Goal: Find contact information: Find contact information

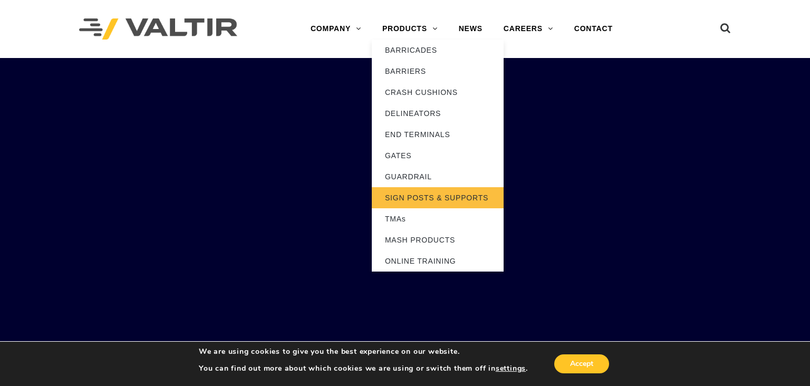
click at [413, 203] on link "SIGN POSTS & SUPPORTS" at bounding box center [438, 197] width 132 height 21
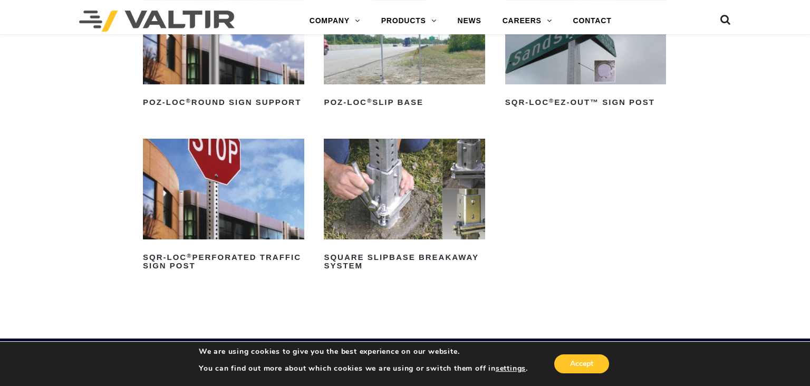
scroll to position [171, 0]
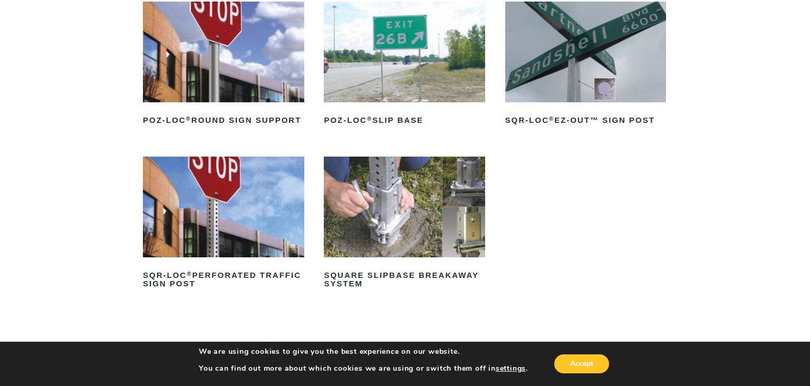
click at [215, 198] on img at bounding box center [223, 207] width 161 height 101
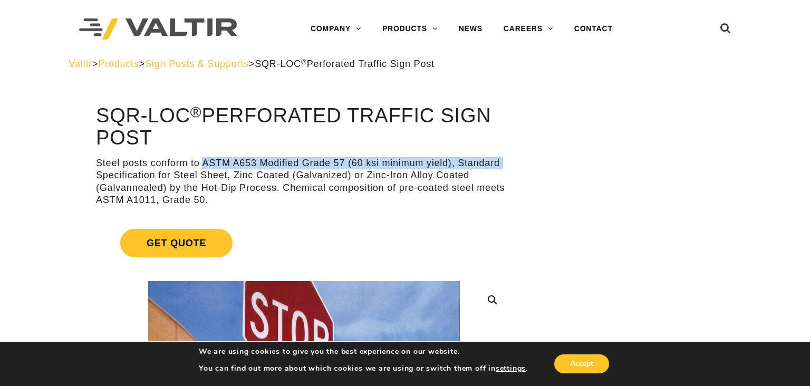
drag, startPoint x: 205, startPoint y: 163, endPoint x: 507, endPoint y: 160, distance: 302.6
click at [507, 160] on p "Steel posts conform to ASTM A653 Modified Grade 57 (60 ksi minimum yield), Stan…" at bounding box center [303, 182] width 415 height 50
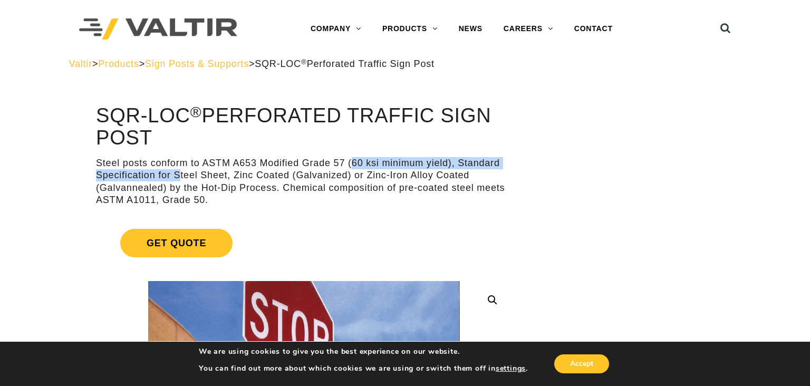
drag, startPoint x: 352, startPoint y: 161, endPoint x: 181, endPoint y: 175, distance: 170.8
click at [181, 175] on p "Steel posts conform to ASTM A653 Modified Grade 57 (60 ksi minimum yield), Stan…" at bounding box center [303, 182] width 415 height 50
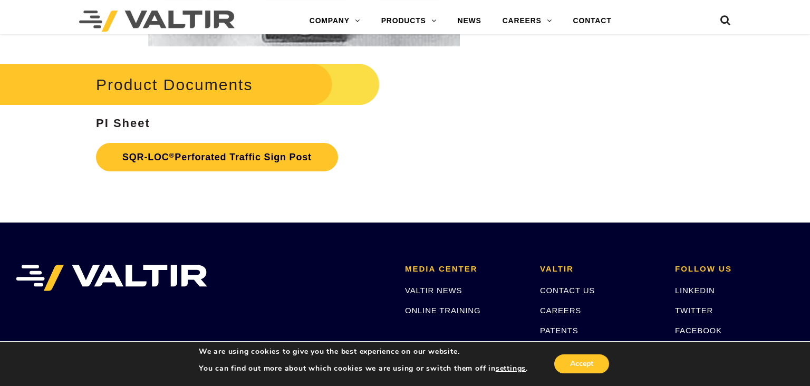
scroll to position [1993, 0]
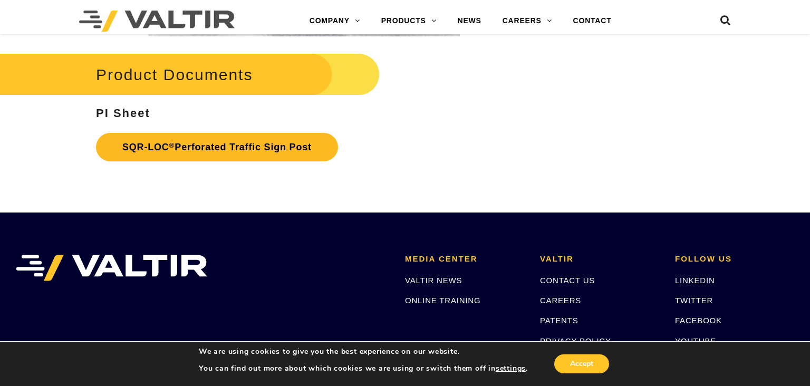
click at [179, 146] on link "SQR-LOC ® Perforated Traffic Sign Post" at bounding box center [217, 147] width 242 height 28
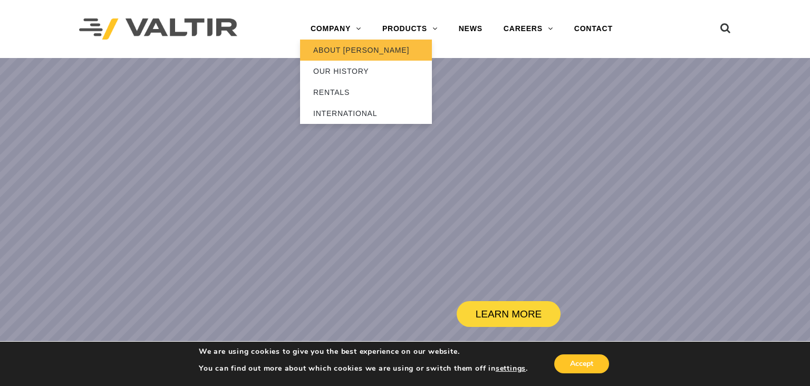
click at [337, 50] on link "ABOUT [PERSON_NAME]" at bounding box center [366, 50] width 132 height 21
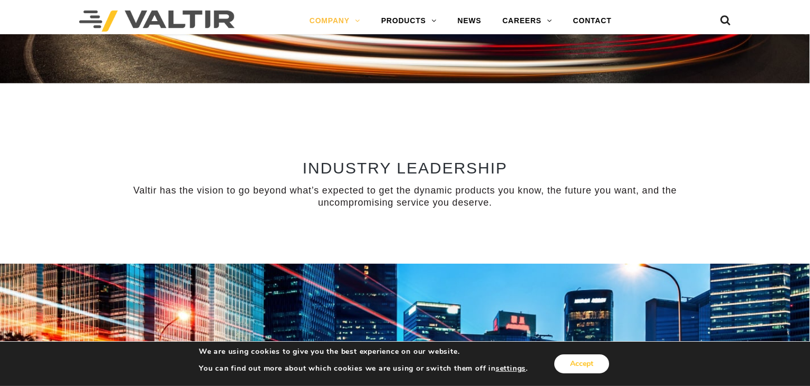
scroll to position [854, 0]
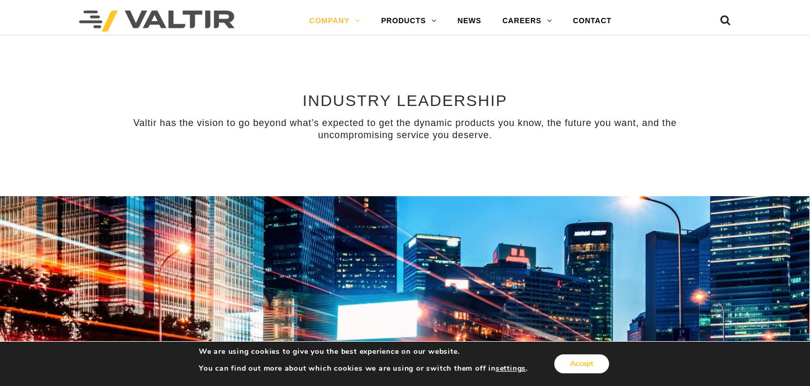
click at [578, 362] on button "Accept" at bounding box center [581, 363] width 55 height 19
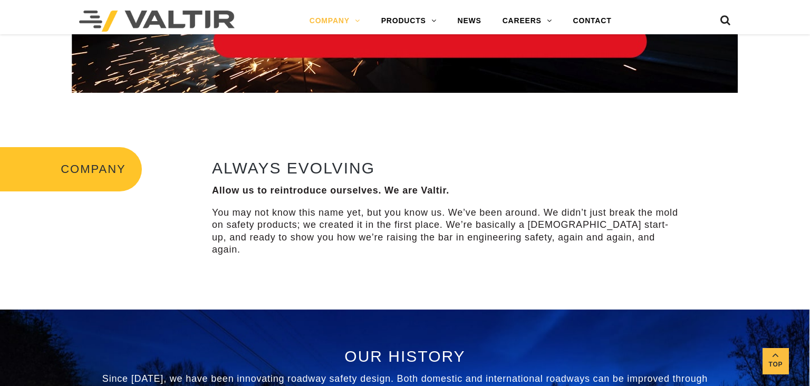
scroll to position [0, 0]
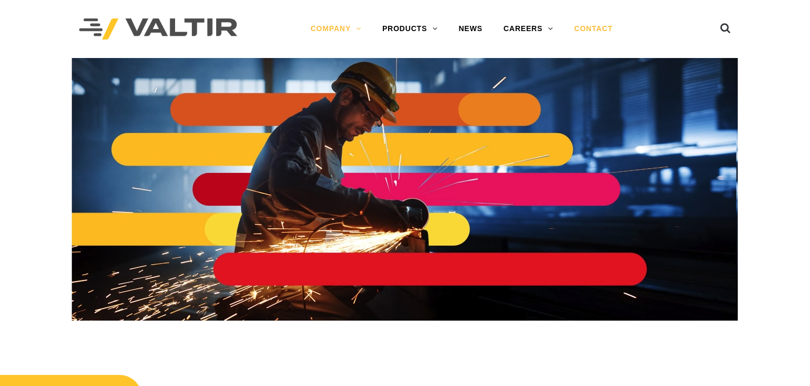
click at [595, 32] on link "CONTACT" at bounding box center [594, 28] width 60 height 21
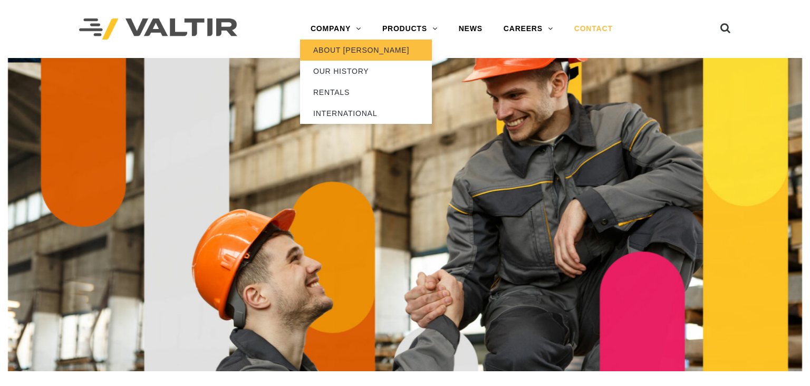
click at [343, 52] on link "ABOUT [PERSON_NAME]" at bounding box center [366, 50] width 132 height 21
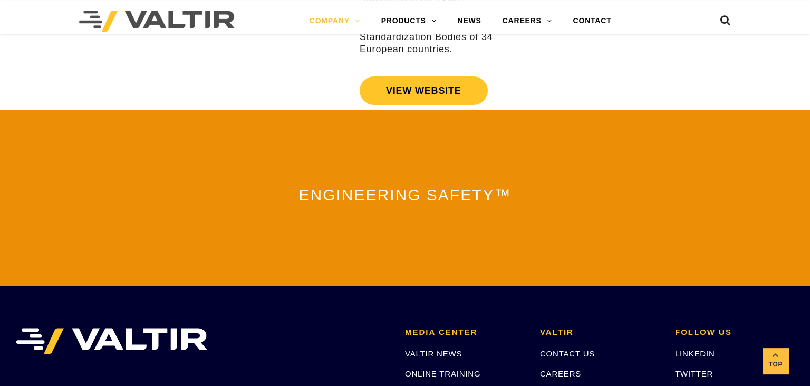
scroll to position [2340, 0]
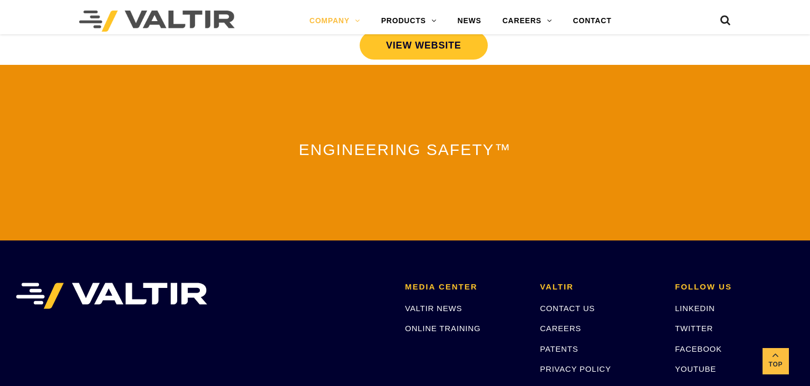
drag, startPoint x: 653, startPoint y: 294, endPoint x: 614, endPoint y: 294, distance: 39.5
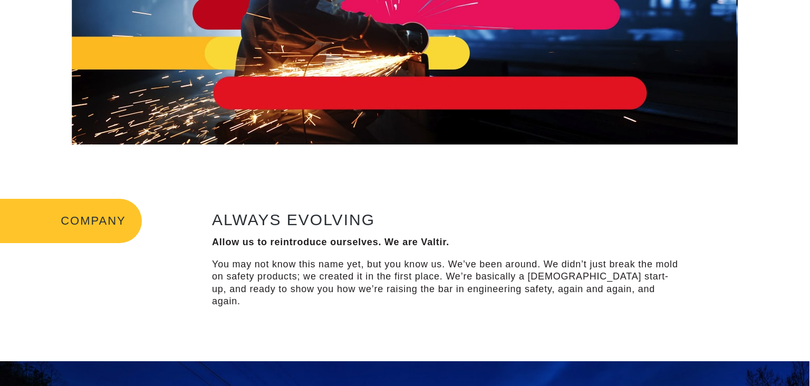
scroll to position [0, 0]
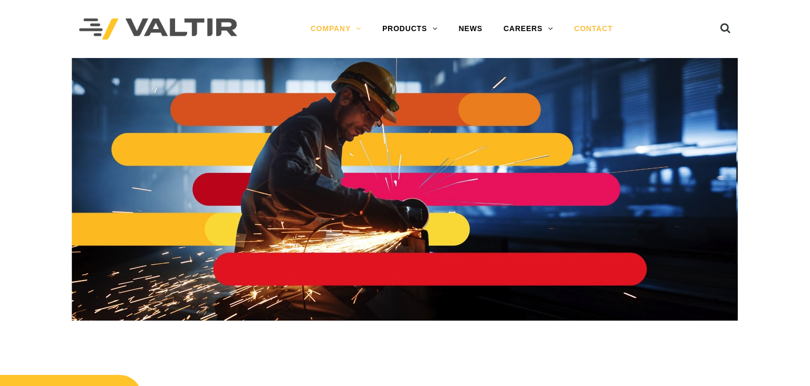
click at [596, 31] on link "CONTACT" at bounding box center [594, 28] width 60 height 21
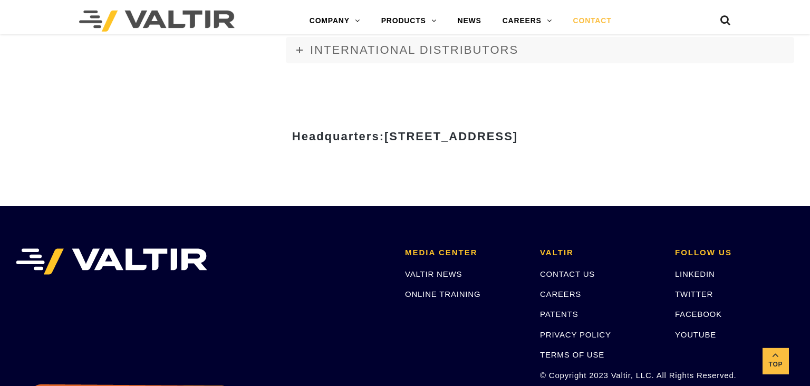
scroll to position [1306, 0]
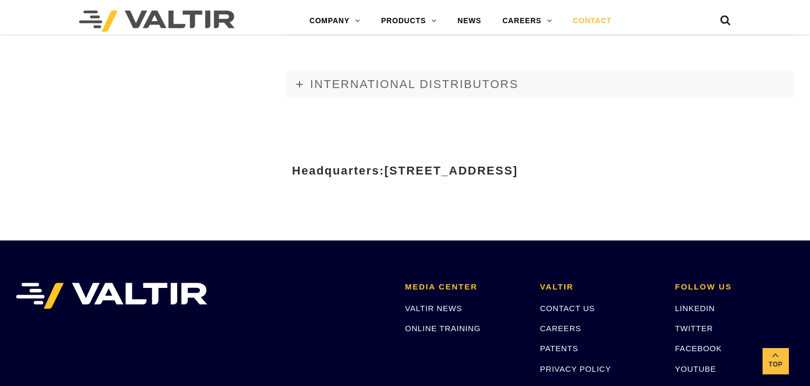
drag, startPoint x: 624, startPoint y: 169, endPoint x: 284, endPoint y: 169, distance: 340.1
click at [384, 169] on span "[STREET_ADDRESS]" at bounding box center [450, 170] width 133 height 13
copy span "[STREET_ADDRESS]"
